Goal: Task Accomplishment & Management: Use online tool/utility

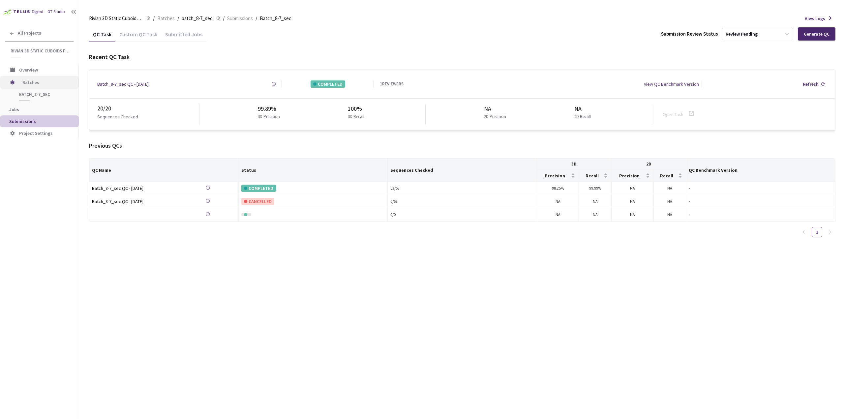
click at [37, 81] on span "Batches" at bounding box center [44, 82] width 45 height 13
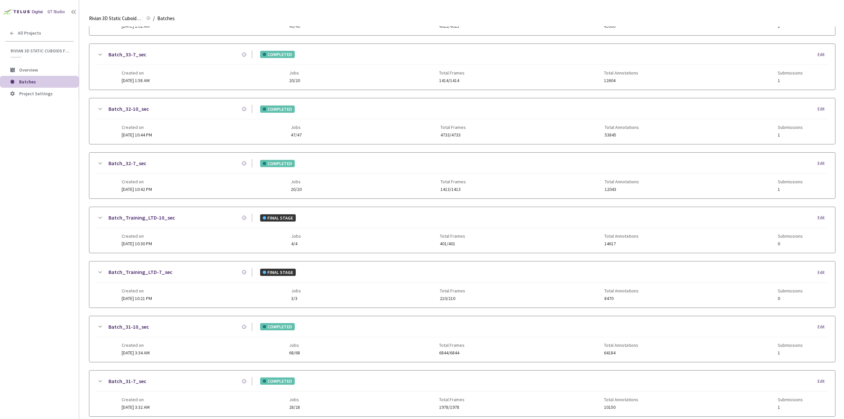
scroll to position [525, 0]
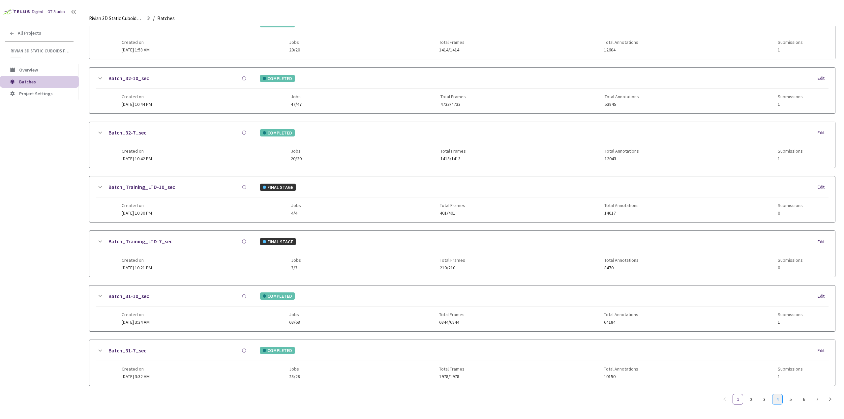
click at [778, 394] on link "4" at bounding box center [777, 399] width 10 height 10
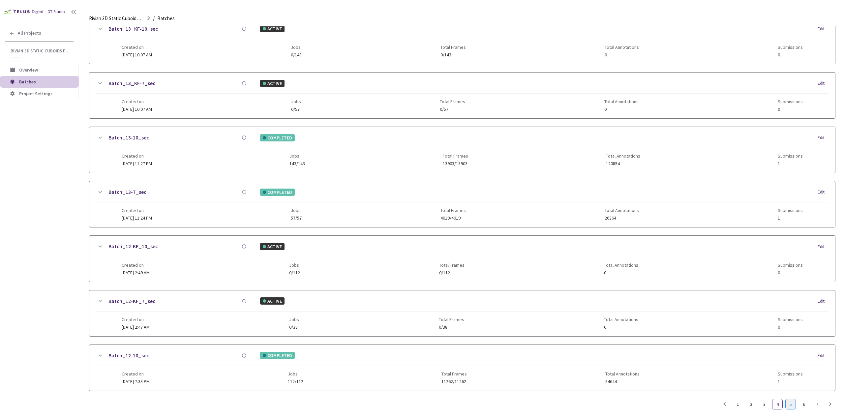
click at [792, 399] on link "5" at bounding box center [790, 404] width 10 height 10
click at [801, 399] on link "6" at bounding box center [803, 404] width 10 height 10
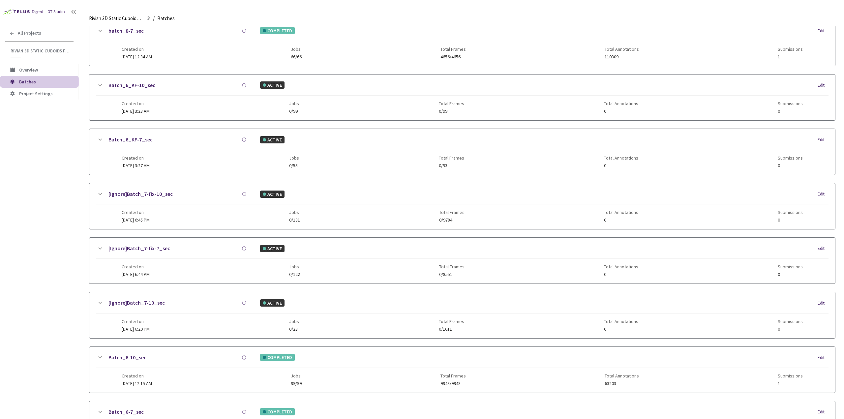
scroll to position [0, 0]
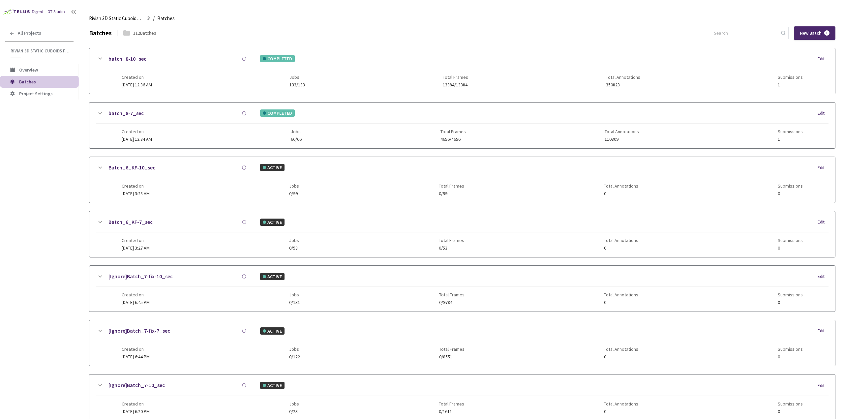
click at [174, 75] on div "Created on 23 Jan, 2025 at 12:36 AM Jobs 133/133 Total Frames 13384/13384 Total…" at bounding box center [462, 78] width 681 height 18
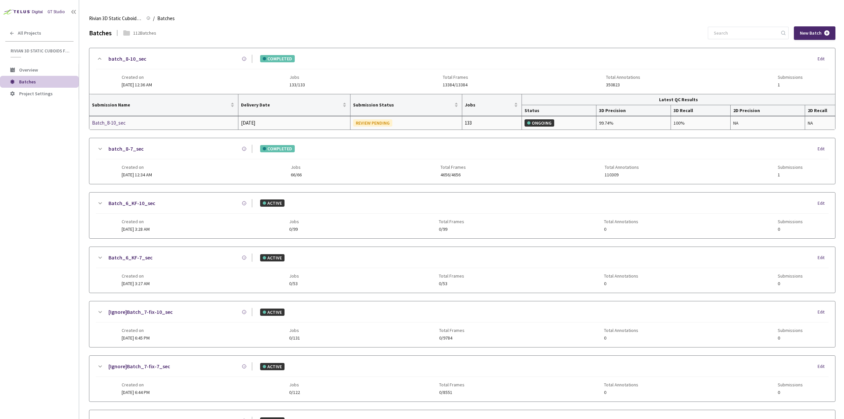
click at [127, 120] on div "Batch_8-10_sec" at bounding box center [127, 123] width 70 height 8
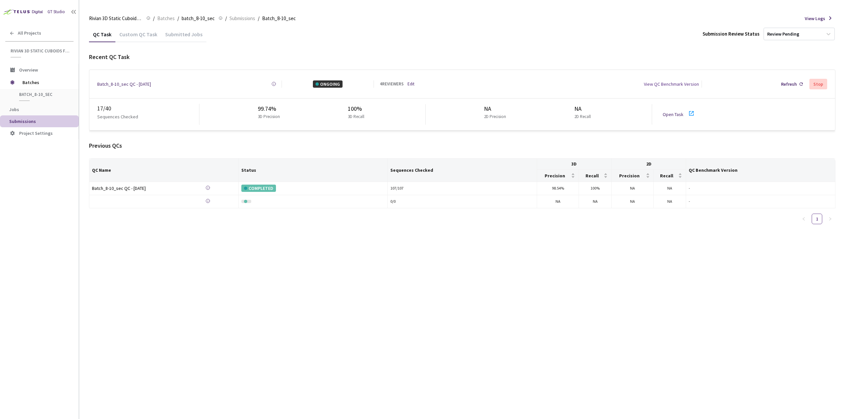
click at [263, 246] on div "QC Task Custom QC Task Submitted Jobs Submission Review Status Review Pending R…" at bounding box center [462, 222] width 746 height 392
click at [662, 113] on div "17 / 40 Sequences Checked 99.74% 3D Precision 100% 3D Recall NA 2D Precision NA…" at bounding box center [461, 115] width 745 height 32
click at [665, 111] on link "Open Task" at bounding box center [672, 114] width 21 height 6
click at [676, 111] on link "Open Task" at bounding box center [672, 114] width 21 height 6
click at [674, 113] on link "Open Task" at bounding box center [672, 114] width 21 height 6
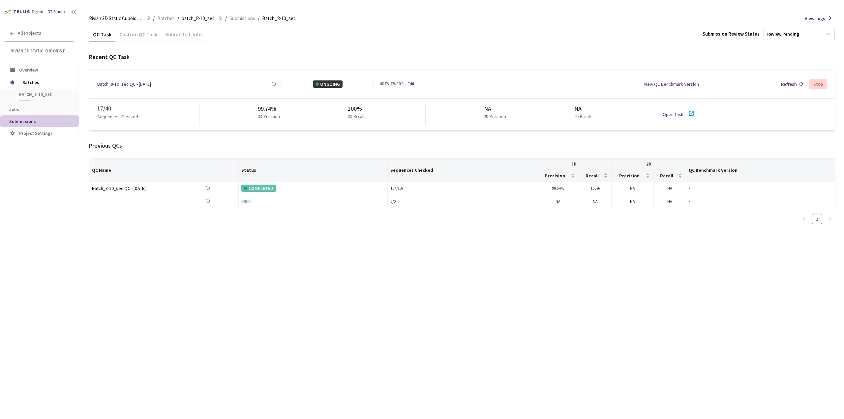
click at [671, 111] on link "Open Task" at bounding box center [672, 114] width 21 height 6
click at [29, 80] on span "Batches" at bounding box center [44, 82] width 45 height 13
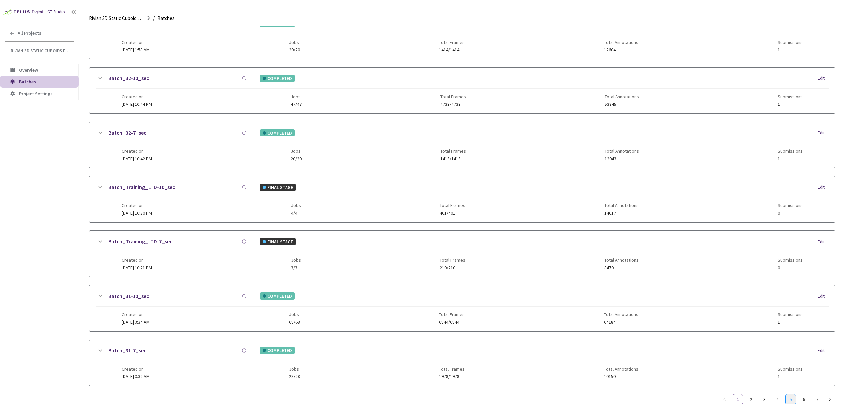
click at [794, 394] on link "5" at bounding box center [790, 399] width 10 height 10
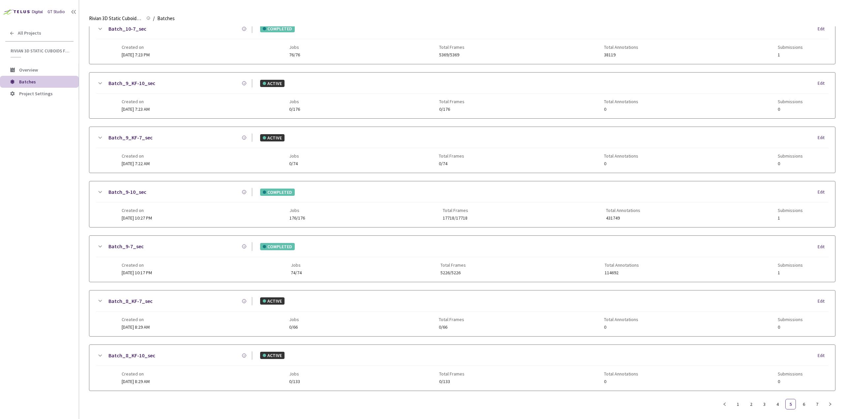
click at [152, 270] on span "[DATE] 10:17 PM" at bounding box center [137, 273] width 30 height 6
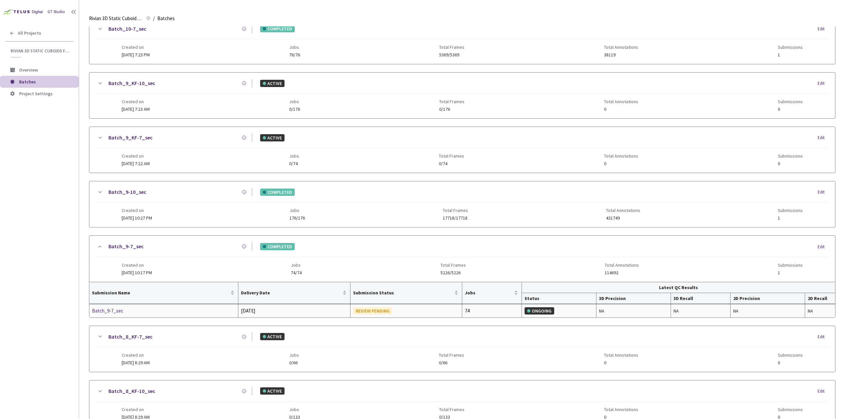
click at [118, 308] on div "Batch_9-7_sec" at bounding box center [127, 311] width 70 height 8
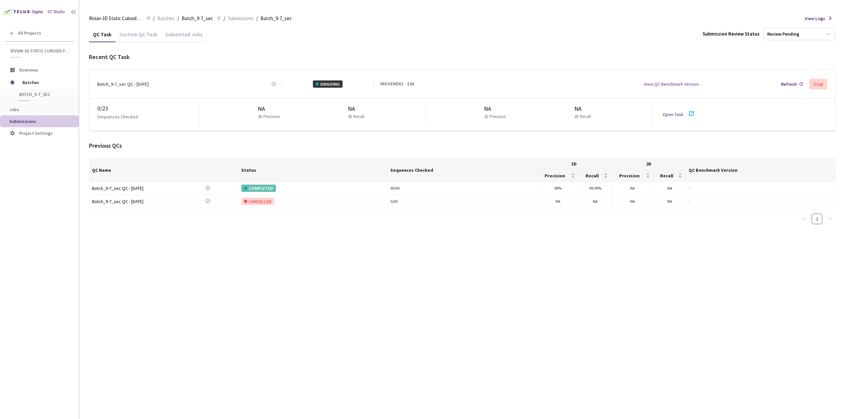
click at [674, 112] on link "Open Task" at bounding box center [672, 114] width 21 height 6
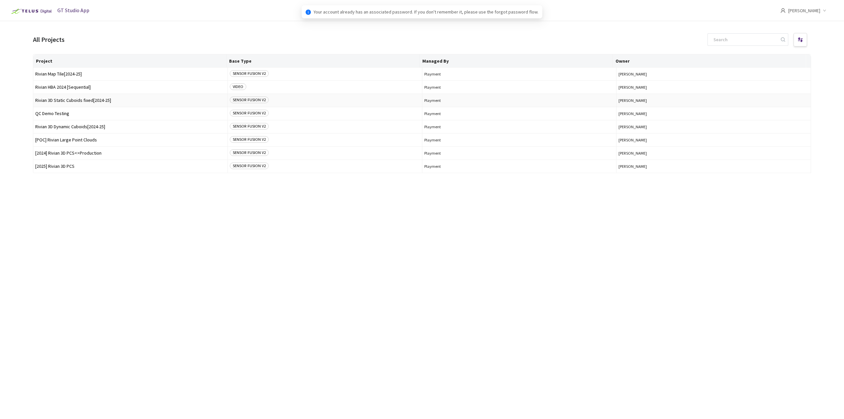
click at [140, 101] on span "Rivian 3D Static Cuboids fixed[2024-25]" at bounding box center [130, 100] width 190 height 5
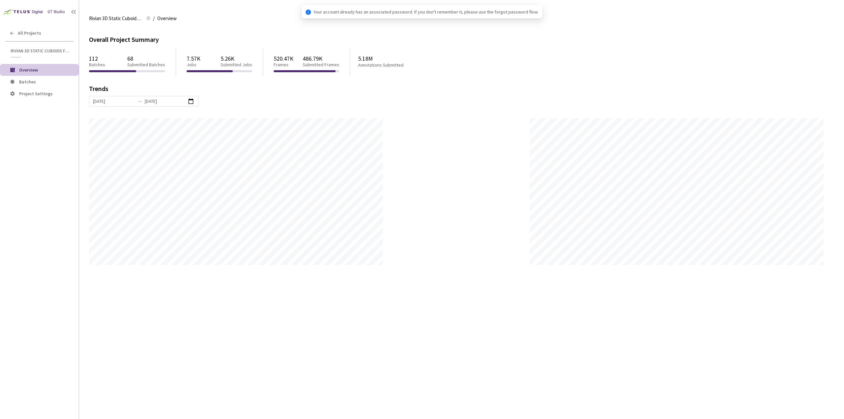
scroll to position [419, 844]
click at [47, 82] on span "Batches" at bounding box center [46, 82] width 54 height 6
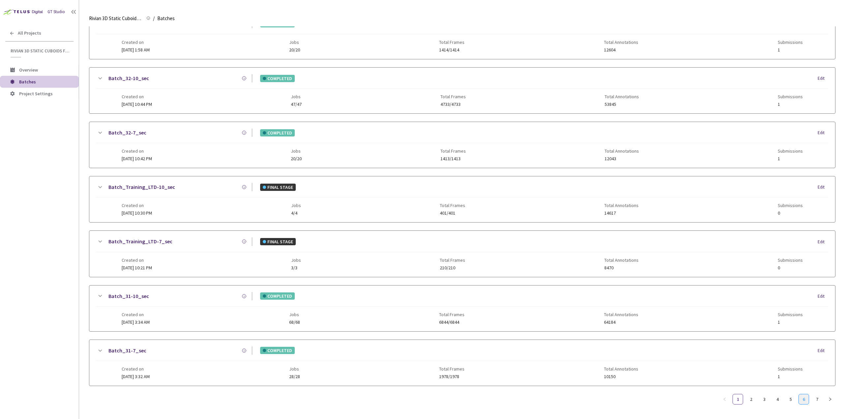
click at [807, 394] on link "6" at bounding box center [803, 399] width 10 height 10
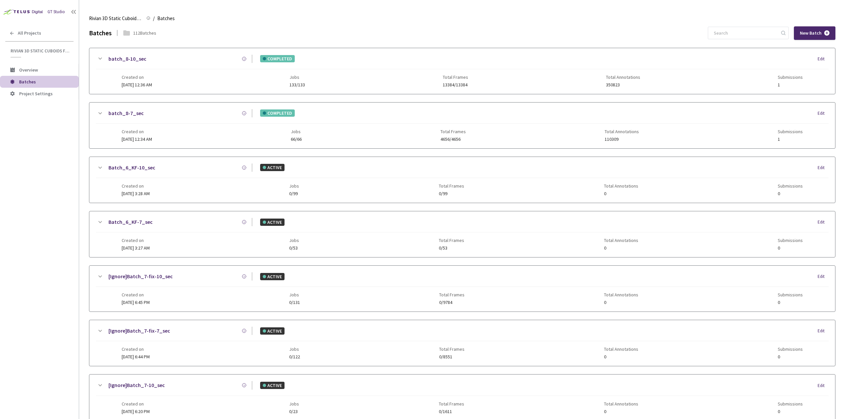
click at [178, 79] on div "Created on 23 Jan, 2025 at 12:36 AM Jobs 133/133 Total Frames 13384/13384 Total…" at bounding box center [462, 78] width 681 height 18
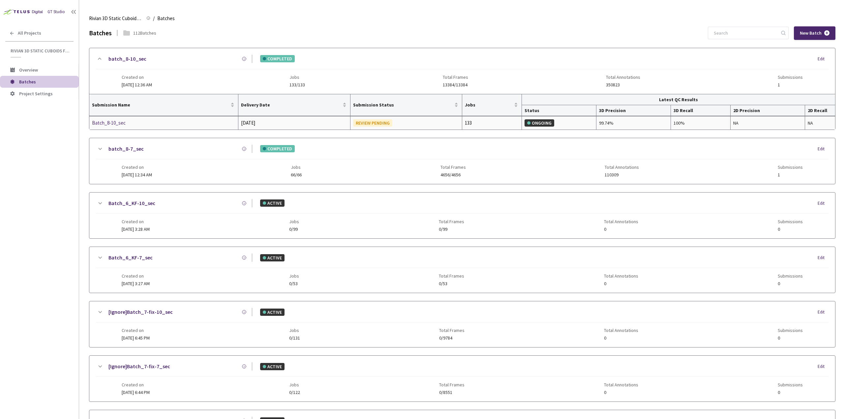
click at [116, 124] on div "Batch_8-10_sec" at bounding box center [127, 123] width 70 height 8
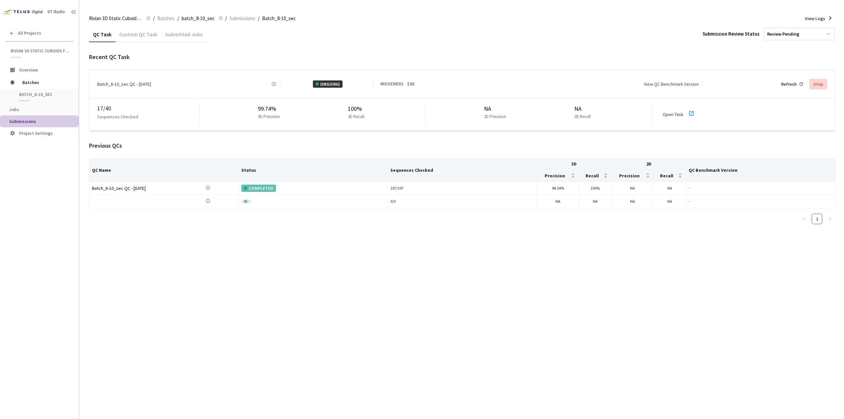
click at [668, 111] on link "Open Task" at bounding box center [672, 114] width 21 height 6
click at [671, 111] on link "Open Task" at bounding box center [672, 114] width 21 height 6
click at [412, 81] on link "Edit" at bounding box center [410, 84] width 7 height 7
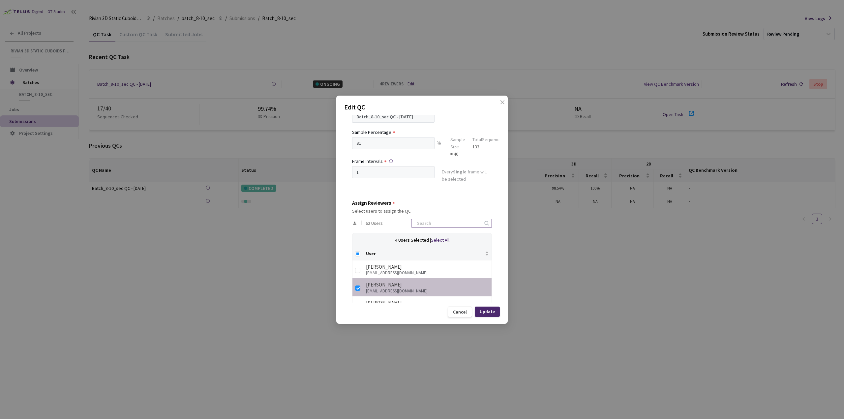
scroll to position [33, 0]
click at [447, 226] on input at bounding box center [448, 224] width 70 height 8
type input "nem"
click at [461, 309] on div "Cancel" at bounding box center [460, 311] width 14 height 5
